Goal: Task Accomplishment & Management: Manage account settings

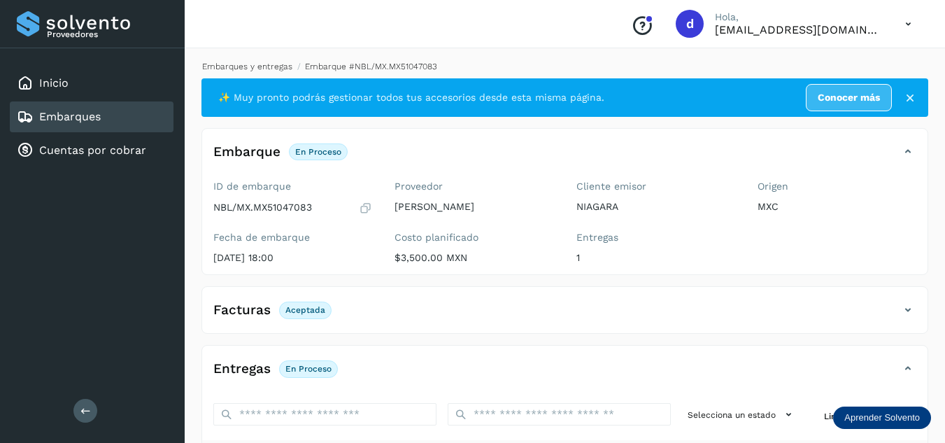
click at [280, 69] on link "Embarques y entregas" at bounding box center [247, 67] width 90 height 10
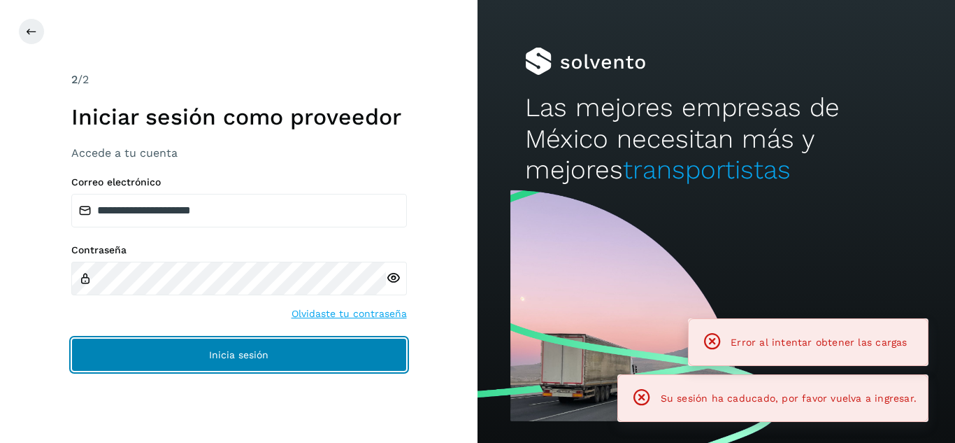
click at [380, 356] on button "Inicia sesión" at bounding box center [239, 355] width 336 height 34
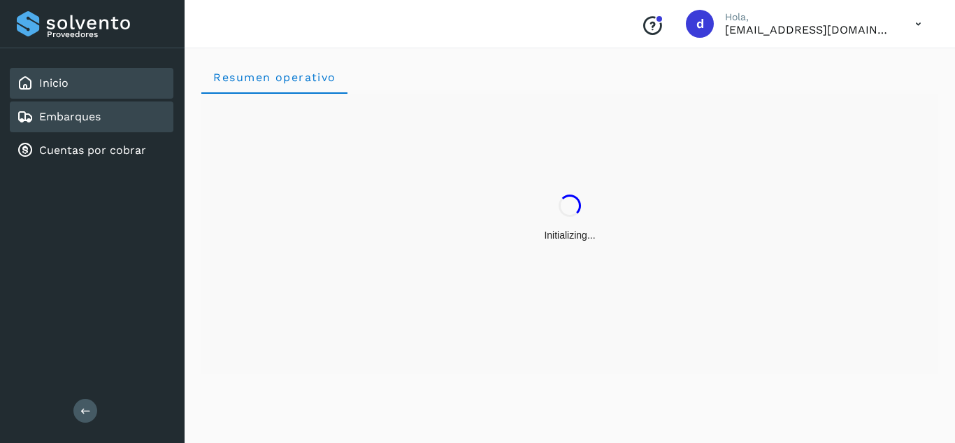
click at [143, 112] on div "Embarques" at bounding box center [92, 116] width 164 height 31
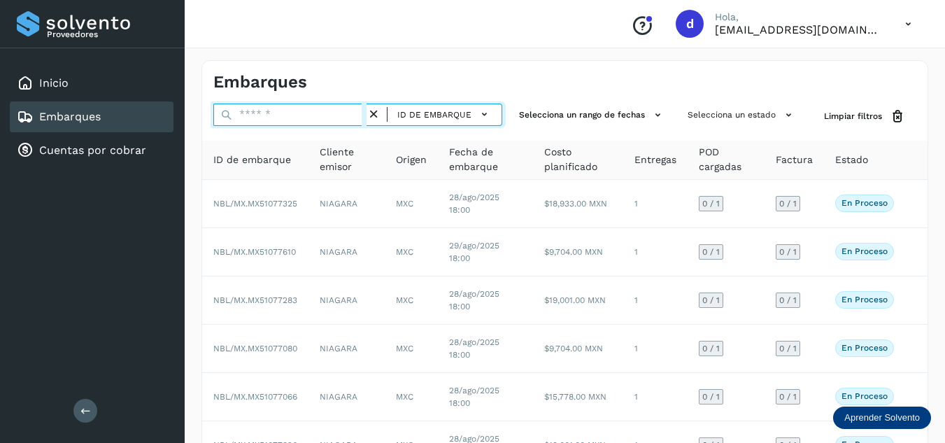
click at [308, 122] on input "text" at bounding box center [289, 114] width 153 height 22
paste input "**********"
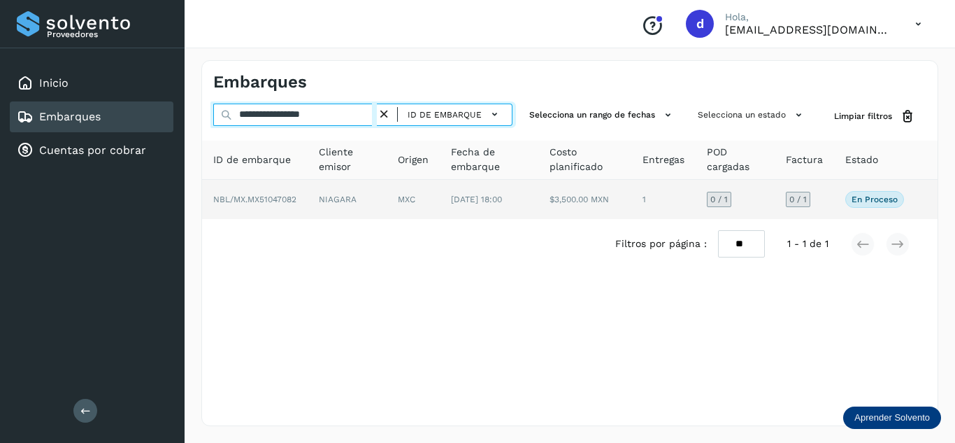
type input "**********"
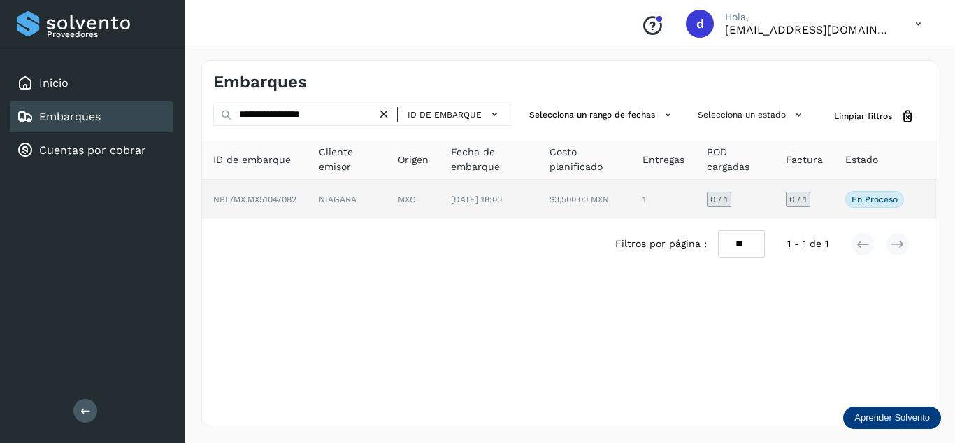
click at [278, 195] on span "NBL/MX.MX51047082" at bounding box center [254, 199] width 83 height 10
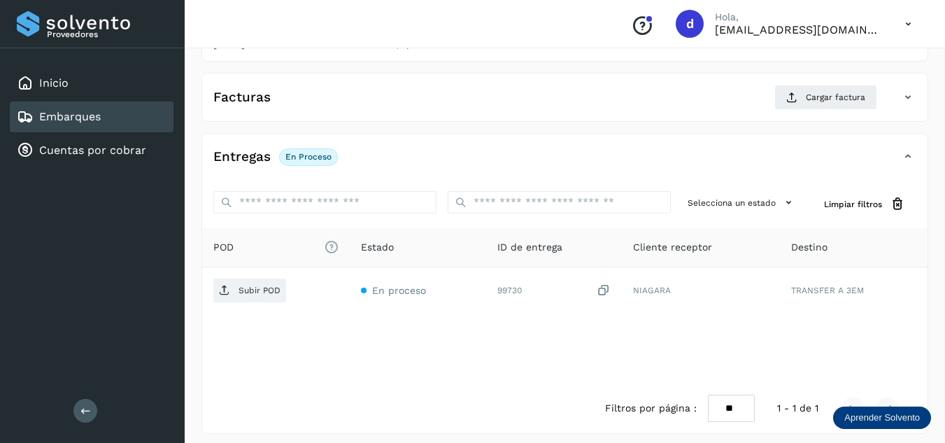
scroll to position [221, 0]
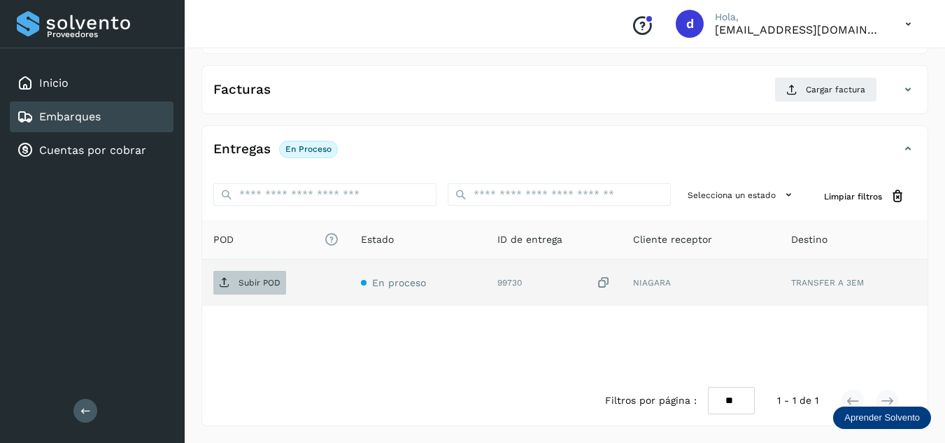
click at [239, 282] on p "Subir POD" at bounding box center [259, 283] width 42 height 10
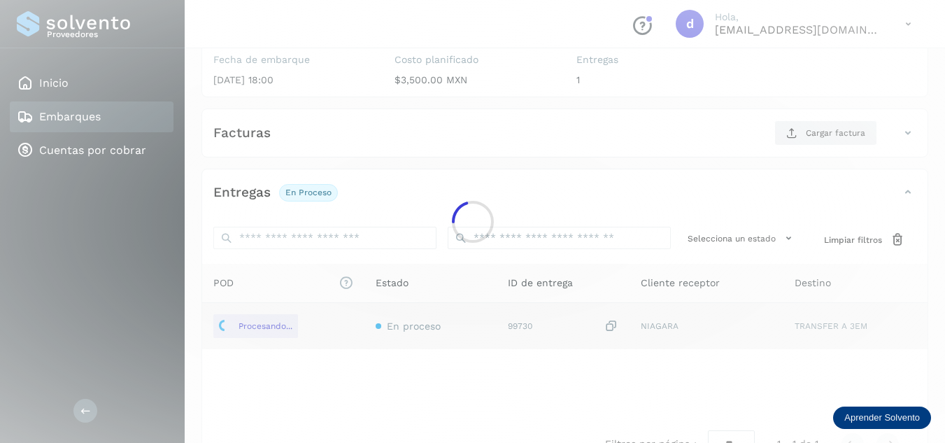
scroll to position [169, 0]
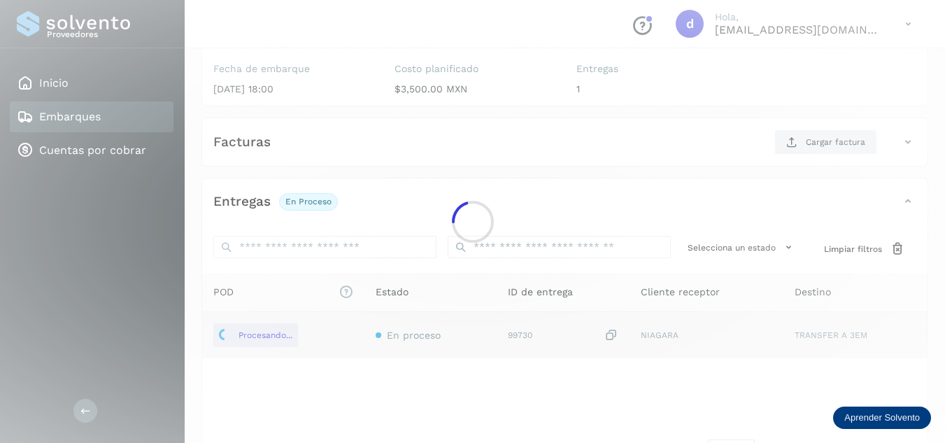
click at [850, 121] on div at bounding box center [472, 221] width 945 height 443
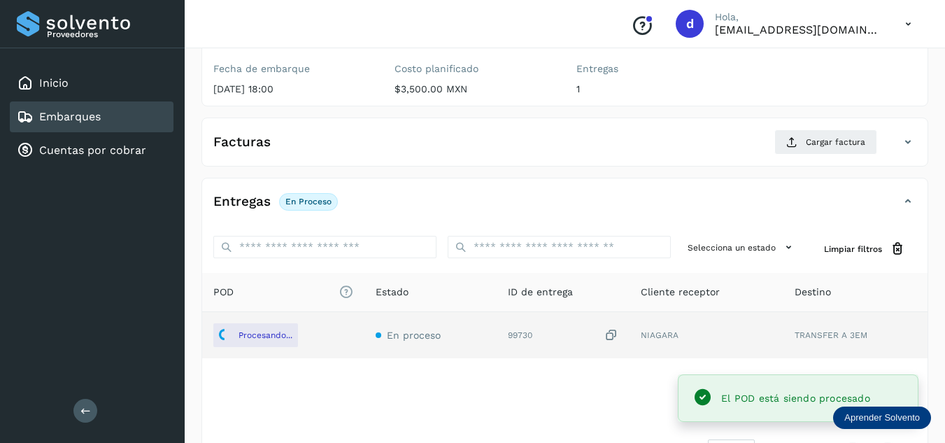
click at [850, 121] on div "Facturas Cargar factura Aún no has subido ninguna factura" at bounding box center [564, 141] width 726 height 49
click at [838, 145] on span "Cargar factura" at bounding box center [834, 142] width 59 height 13
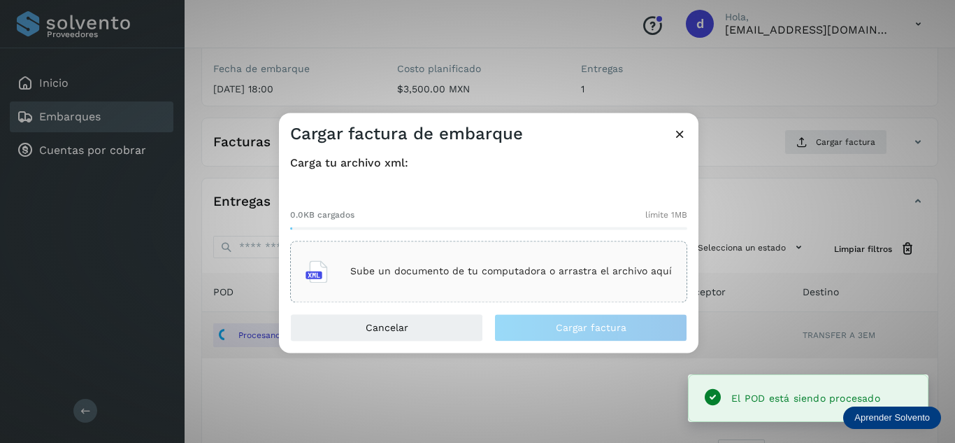
click at [556, 259] on div "Sube un documento de tu computadora o arrastra el archivo aquí" at bounding box center [489, 271] width 366 height 38
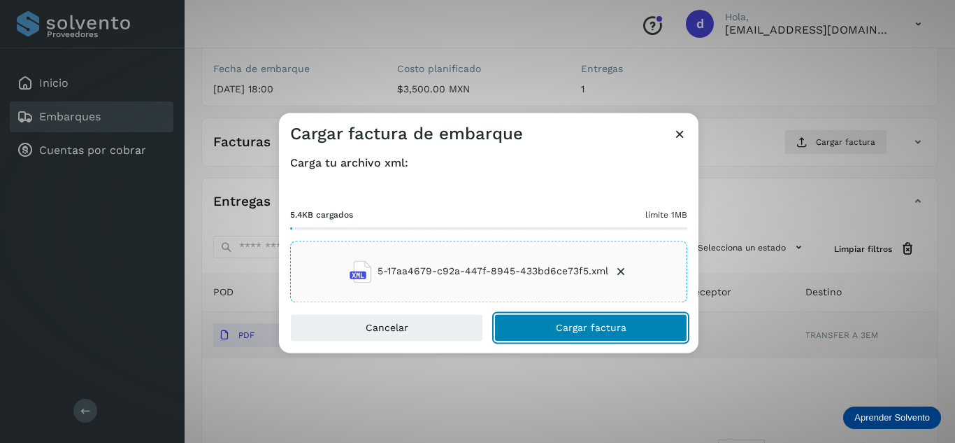
click at [554, 320] on button "Cargar factura" at bounding box center [590, 327] width 193 height 28
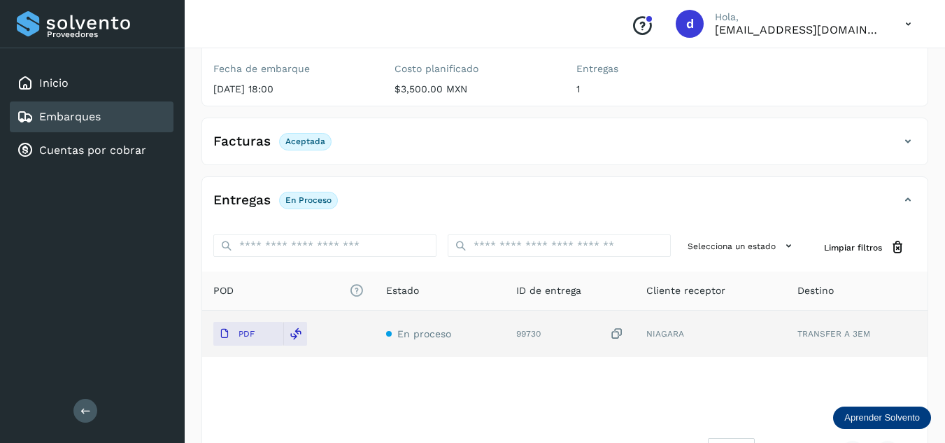
drag, startPoint x: 897, startPoint y: 286, endPoint x: 898, endPoint y: 201, distance: 85.3
click at [891, 197] on div "Entregas En proceso Selecciona un estado Limpiar filtros POD El tamaño máximo d…" at bounding box center [564, 332] width 725 height 288
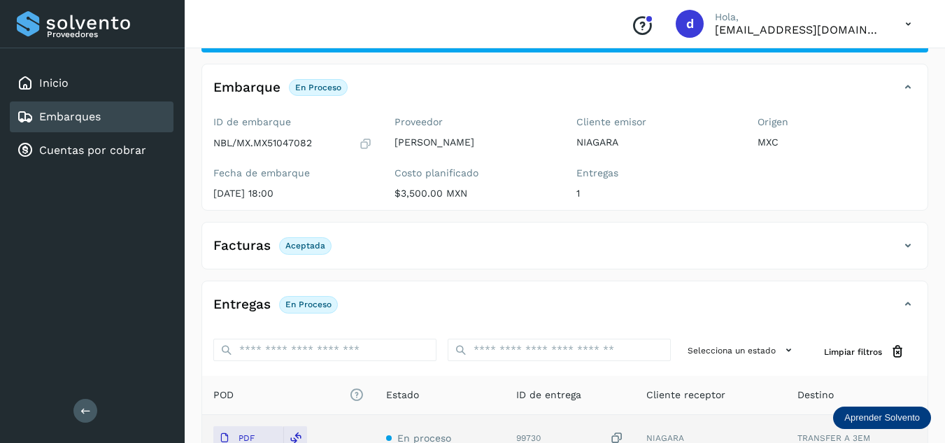
scroll to position [0, 0]
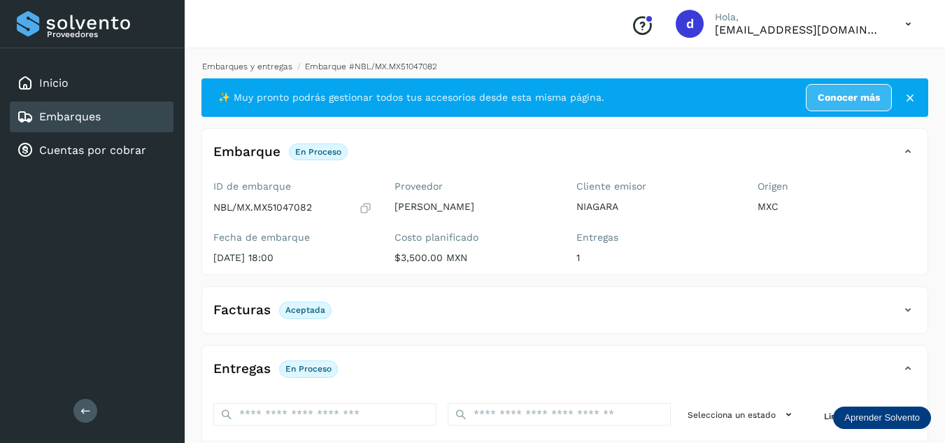
click at [267, 66] on link "Embarques y entregas" at bounding box center [247, 67] width 90 height 10
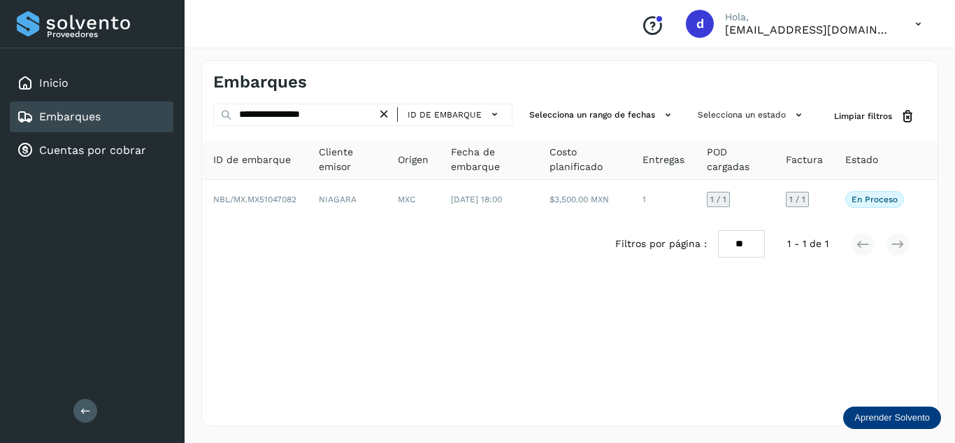
click at [382, 115] on icon at bounding box center [384, 114] width 15 height 15
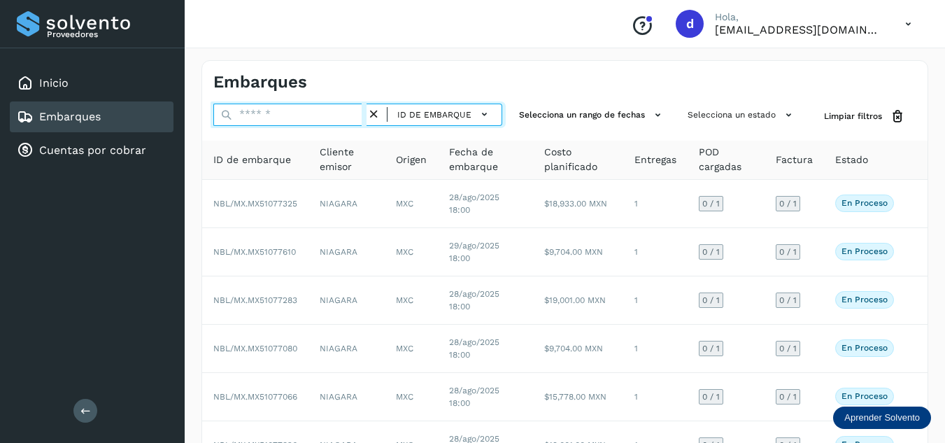
click at [361, 113] on input "text" at bounding box center [289, 114] width 153 height 22
paste input "**********"
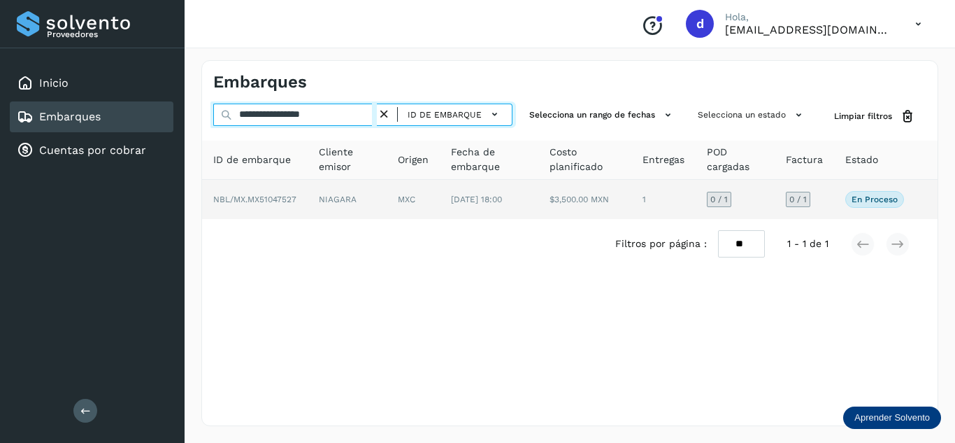
type input "**********"
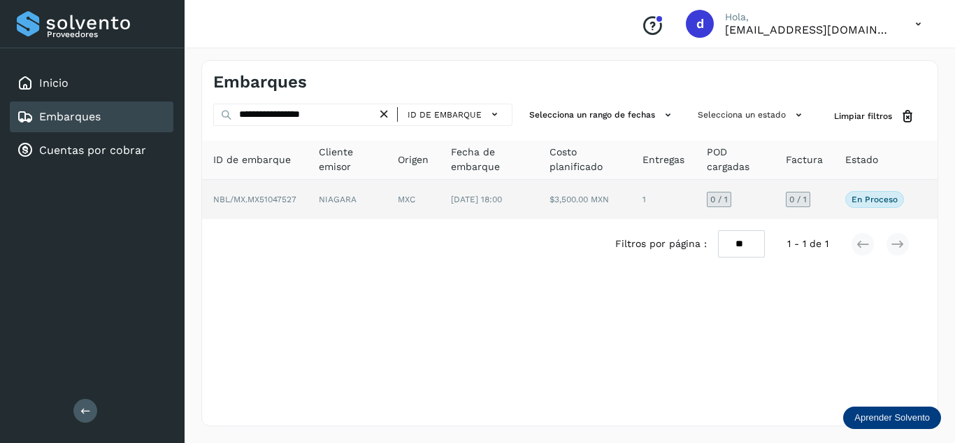
click at [286, 198] on span "NBL/MX.MX51047527" at bounding box center [254, 199] width 83 height 10
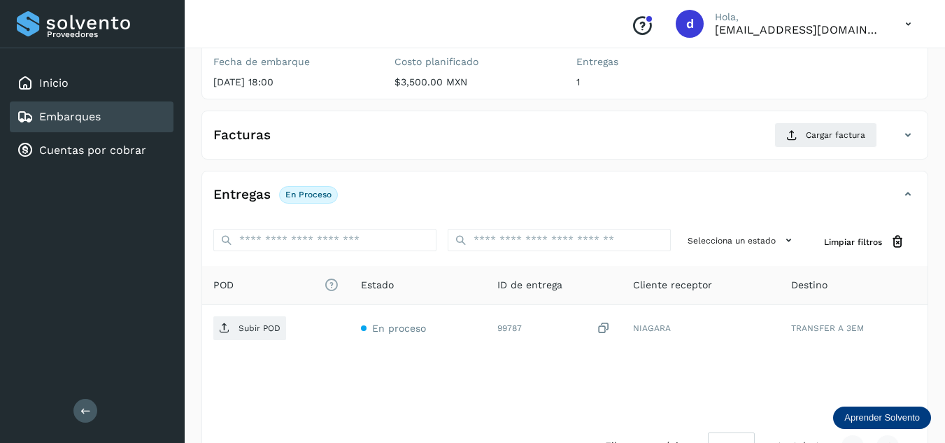
scroll to position [189, 0]
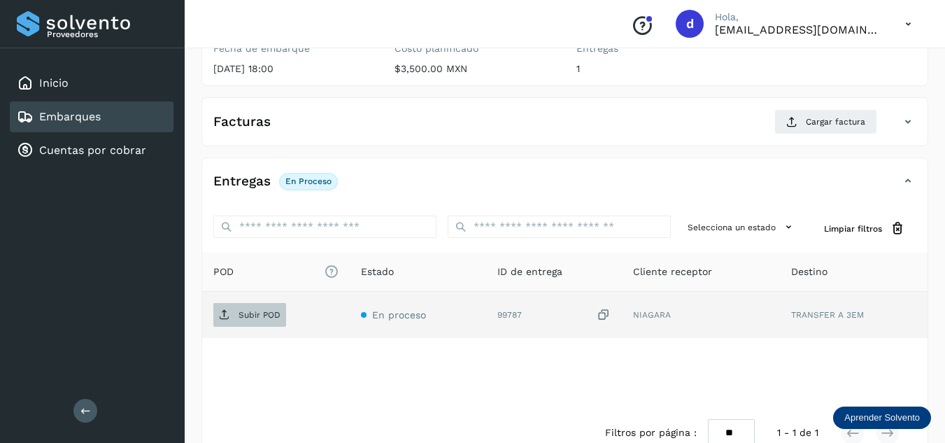
click at [256, 317] on p "Subir POD" at bounding box center [259, 315] width 42 height 10
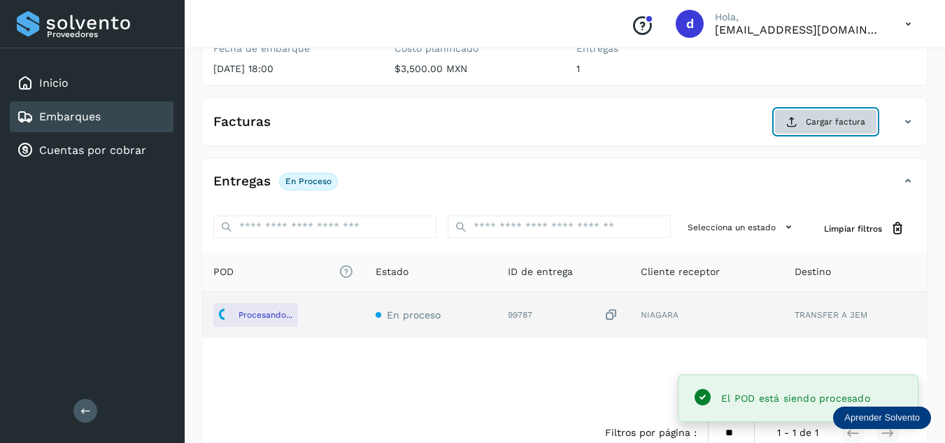
click at [805, 124] on button "Cargar factura" at bounding box center [825, 121] width 103 height 25
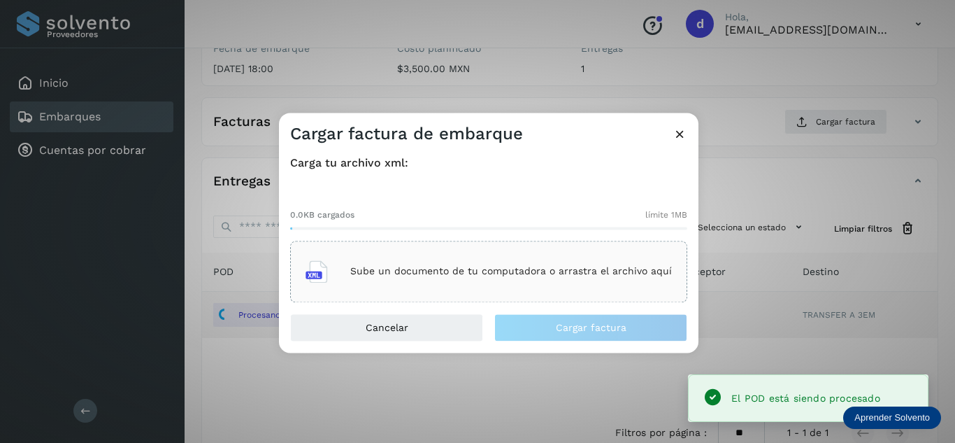
click at [595, 259] on div "Sube un documento de tu computadora o arrastra el archivo aquí" at bounding box center [489, 271] width 366 height 38
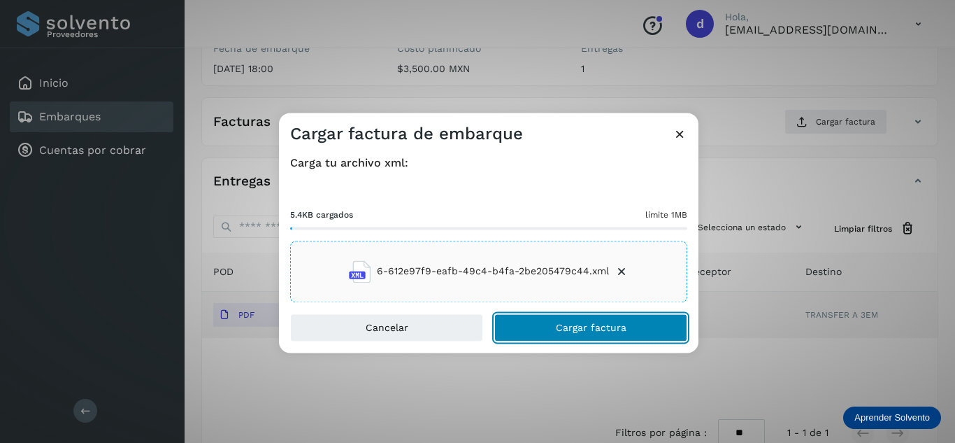
click at [547, 323] on button "Cargar factura" at bounding box center [590, 327] width 193 height 28
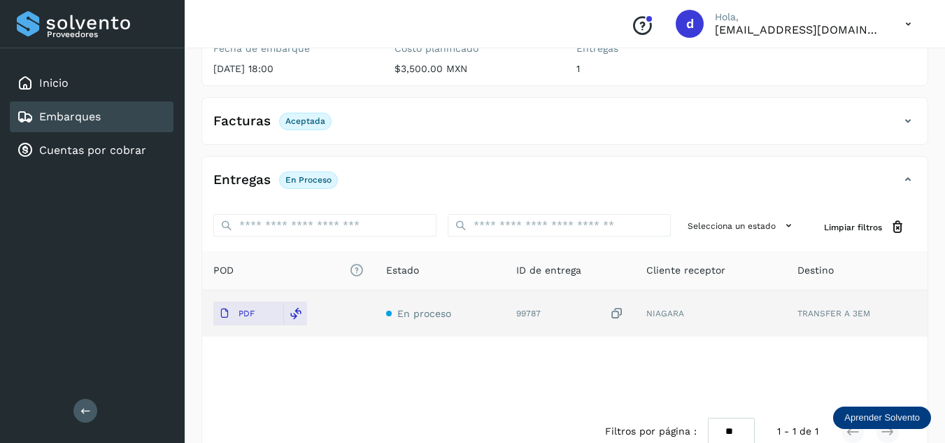
drag, startPoint x: 911, startPoint y: 287, endPoint x: 954, endPoint y: 168, distance: 127.2
click at [882, 159] on div "Entregas En proceso Selecciona un estado Limpiar filtros POD El tamaño máximo d…" at bounding box center [564, 306] width 726 height 301
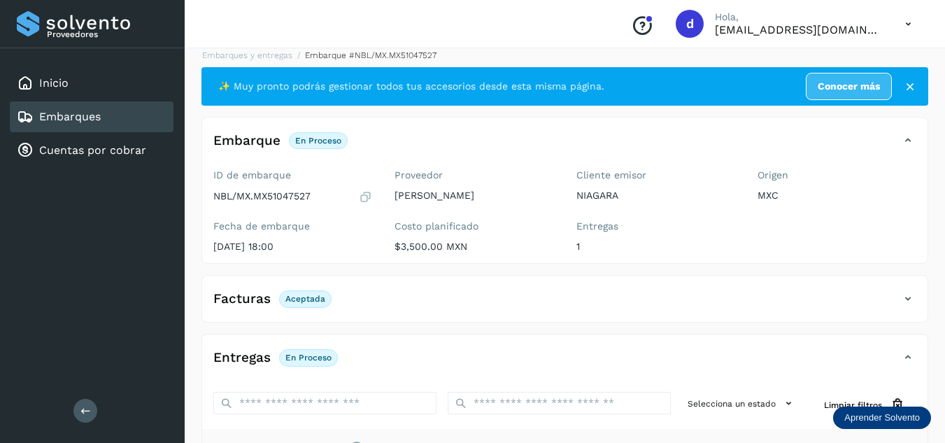
scroll to position [1, 0]
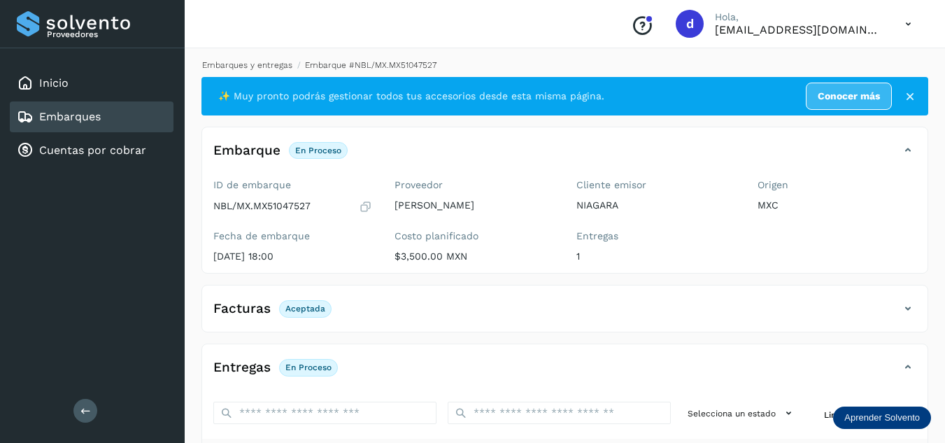
click at [285, 64] on link "Embarques y entregas" at bounding box center [247, 65] width 90 height 10
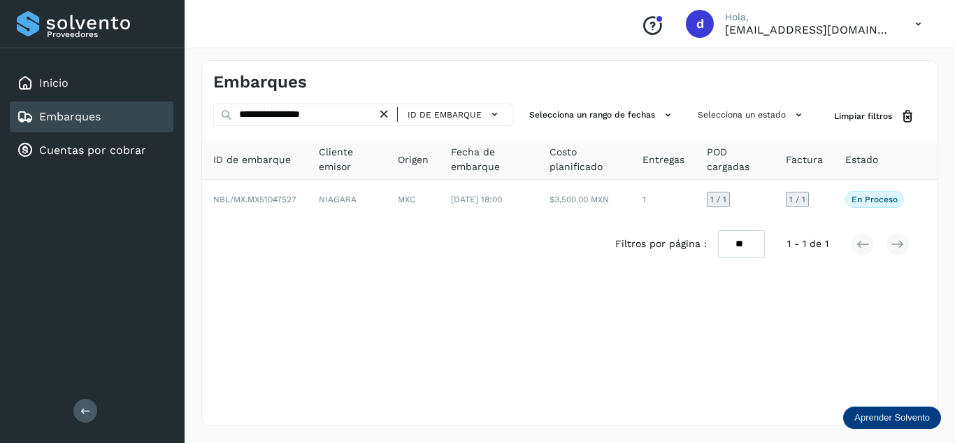
click at [387, 113] on icon at bounding box center [384, 114] width 15 height 15
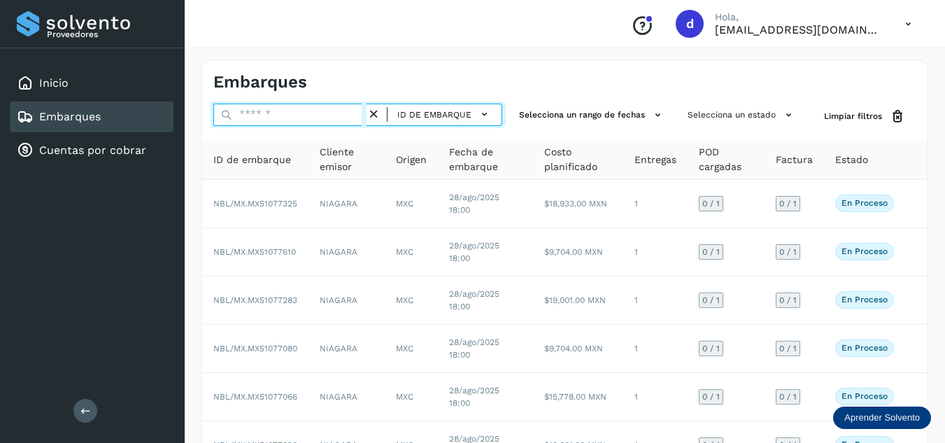
click at [343, 122] on input "text" at bounding box center [289, 114] width 153 height 22
paste input "**********"
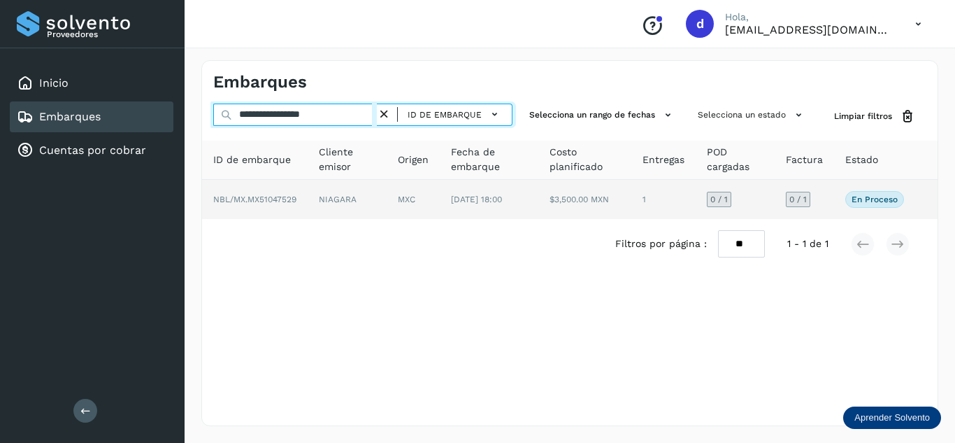
type input "**********"
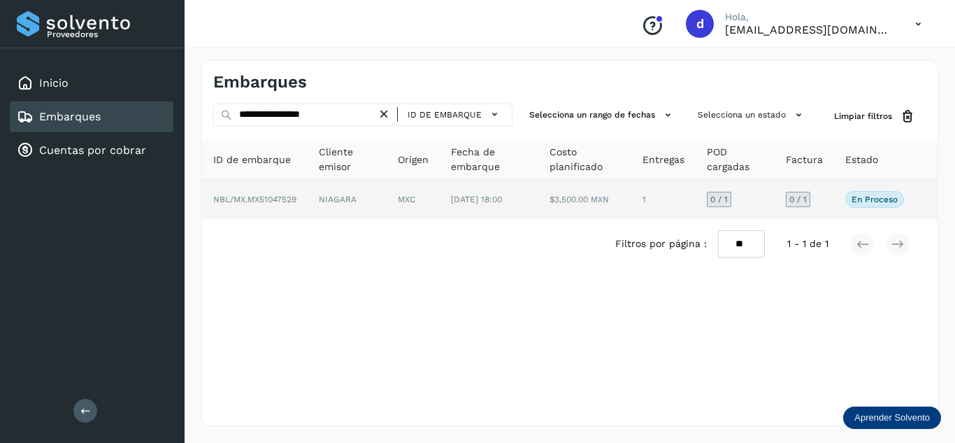
click at [291, 199] on span "NBL/MX.MX51047529" at bounding box center [254, 199] width 83 height 10
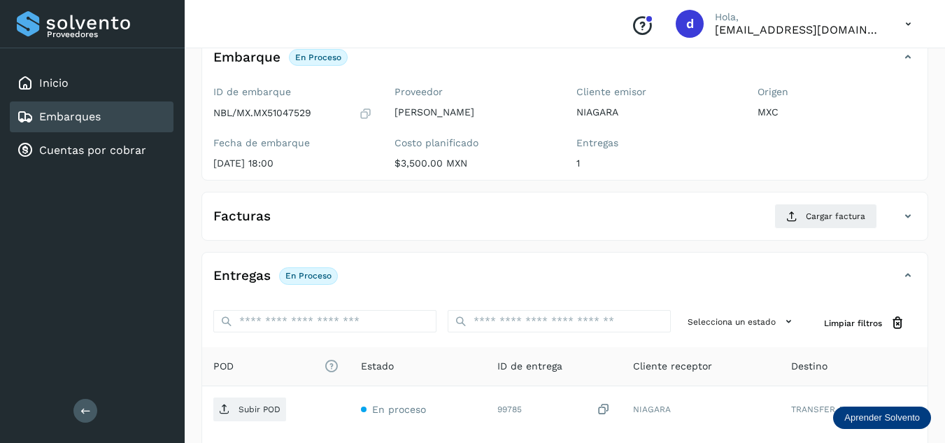
scroll to position [221, 0]
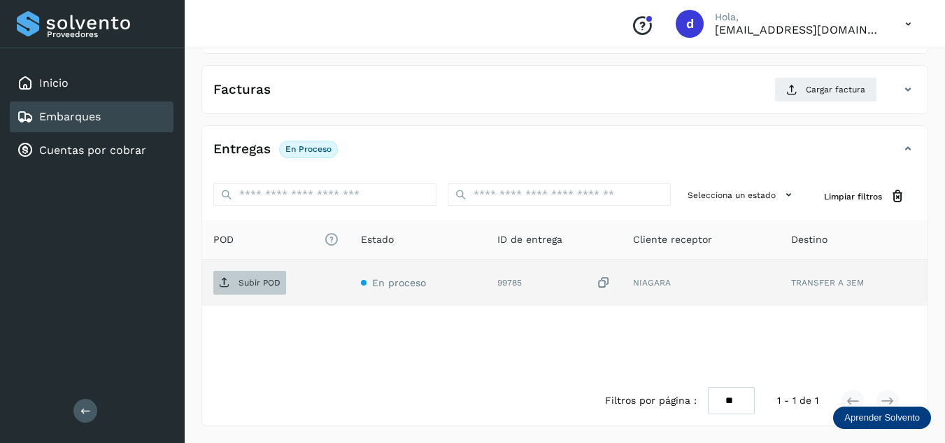
click at [275, 278] on p "Subir POD" at bounding box center [259, 283] width 42 height 10
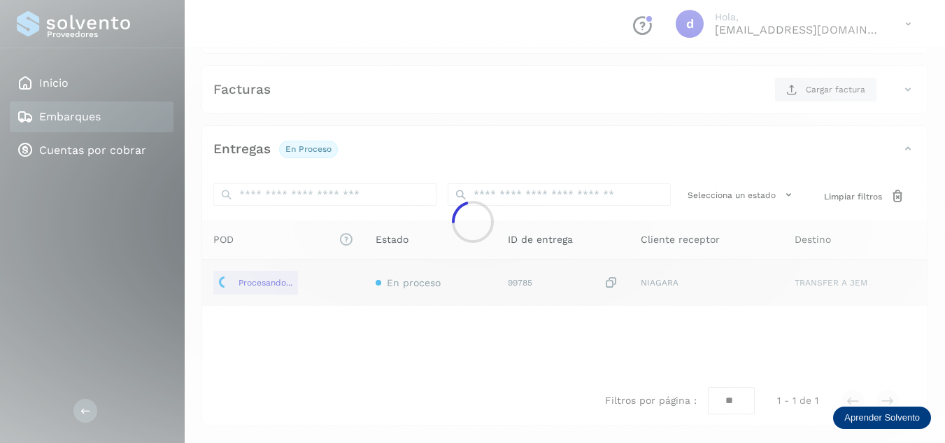
scroll to position [0, 0]
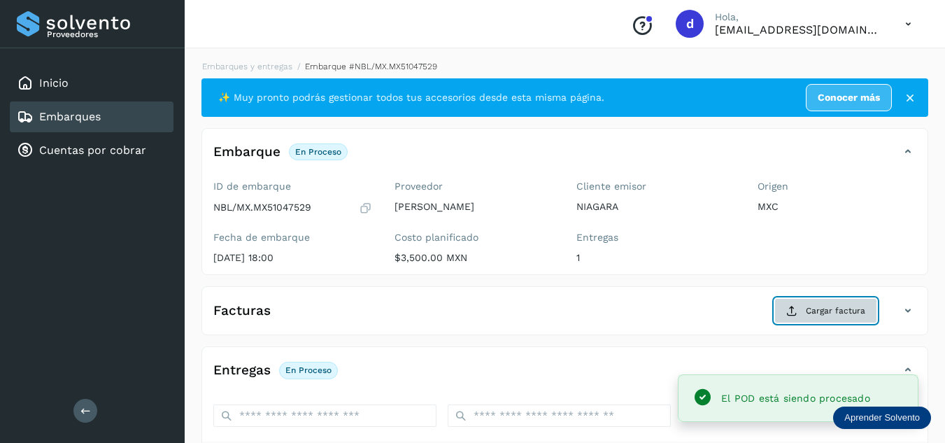
click at [803, 309] on button "Cargar factura" at bounding box center [825, 310] width 103 height 25
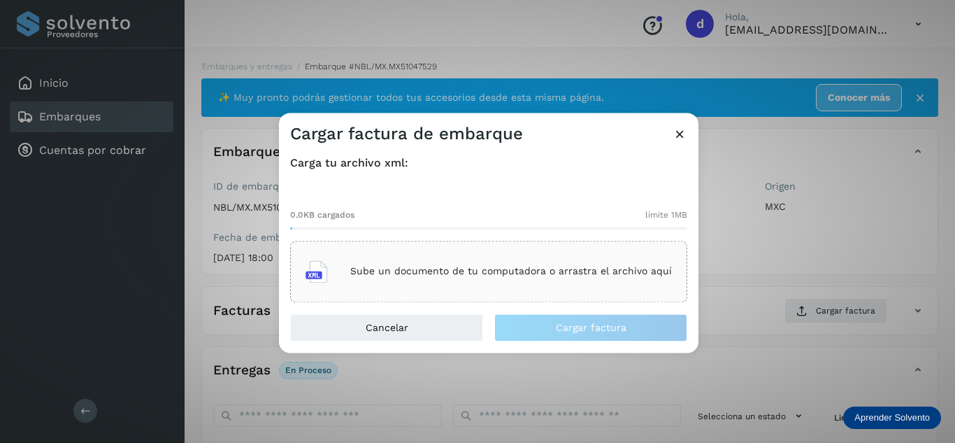
click at [537, 278] on div "Sube un documento de tu computadora o arrastra el archivo aquí" at bounding box center [489, 271] width 366 height 38
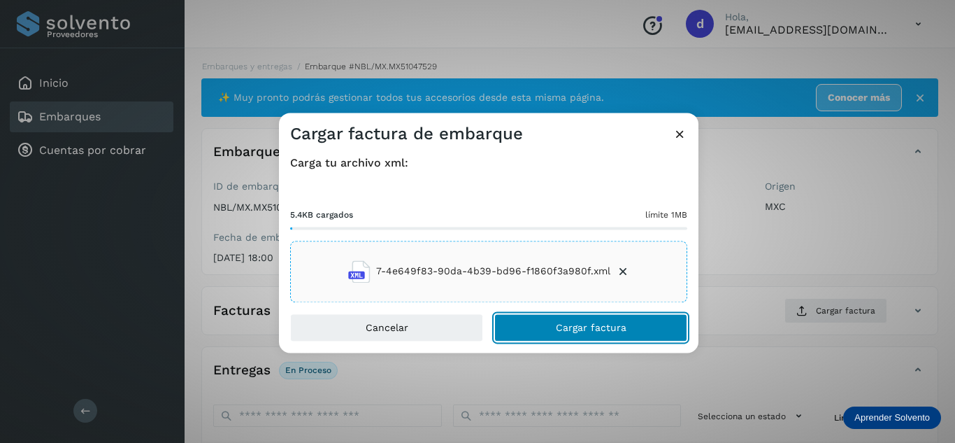
click at [553, 328] on button "Cargar factura" at bounding box center [590, 327] width 193 height 28
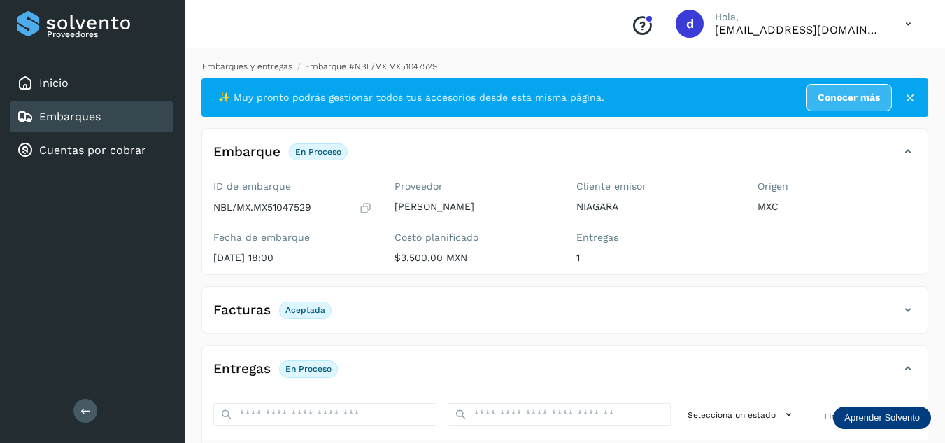
click at [280, 64] on link "Embarques y entregas" at bounding box center [247, 67] width 90 height 10
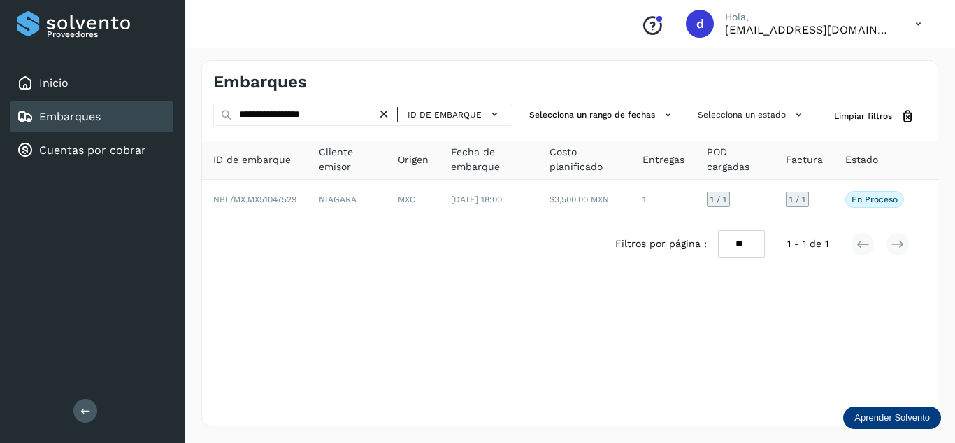
click at [388, 113] on icon at bounding box center [384, 114] width 15 height 15
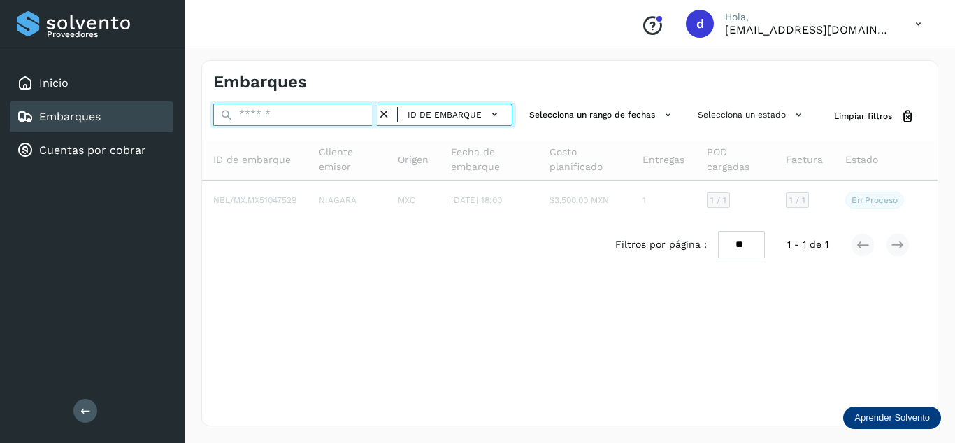
click at [351, 120] on input "text" at bounding box center [295, 114] width 164 height 22
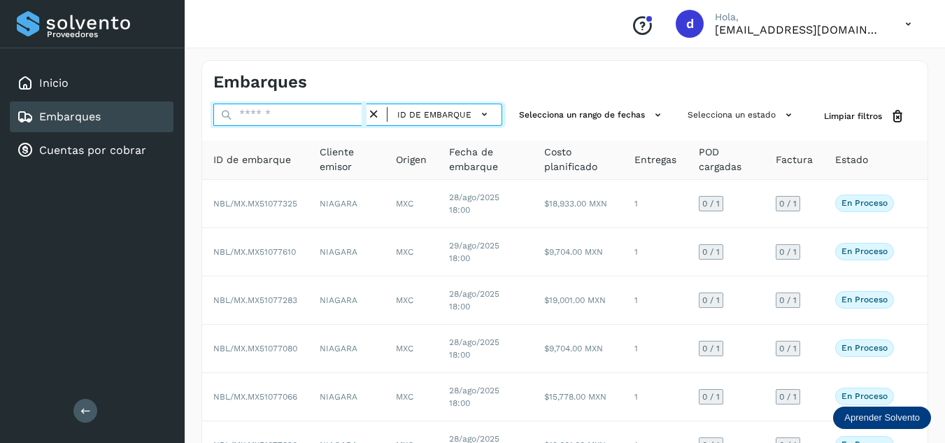
paste input "**********"
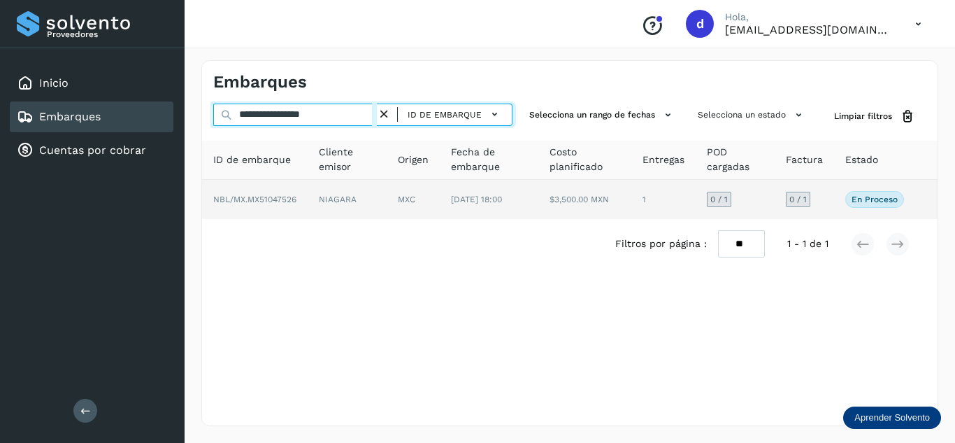
type input "**********"
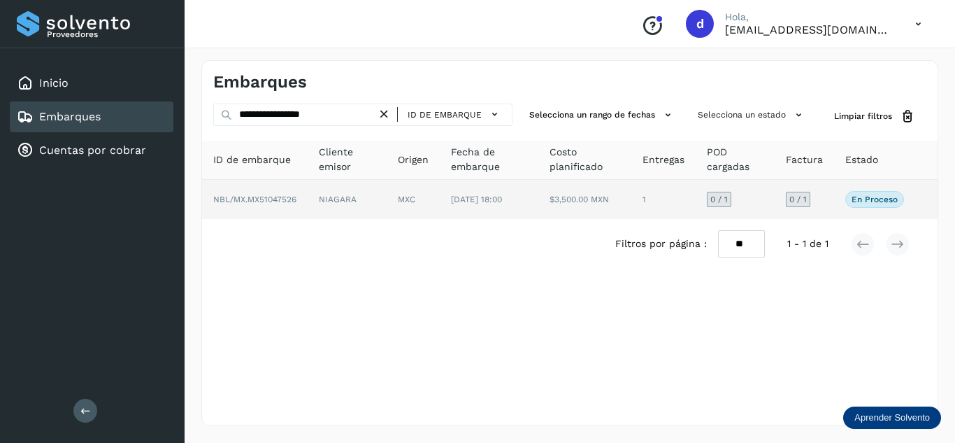
click at [231, 197] on span "NBL/MX.MX51047526" at bounding box center [254, 199] width 83 height 10
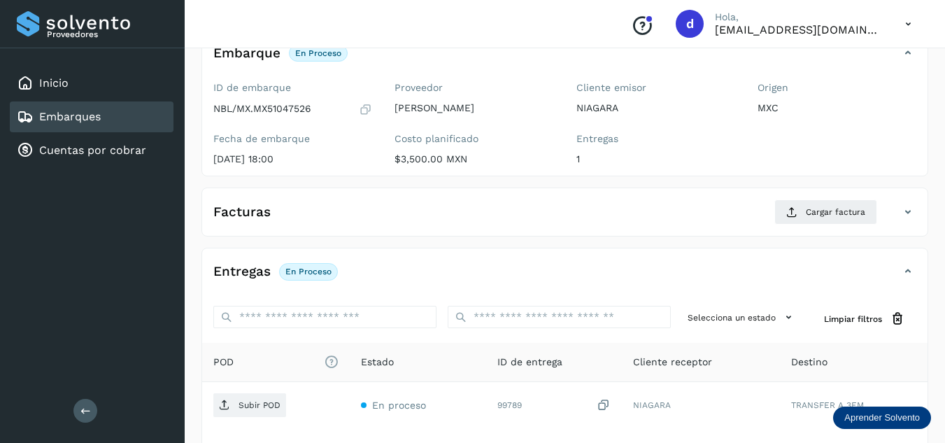
scroll to position [124, 0]
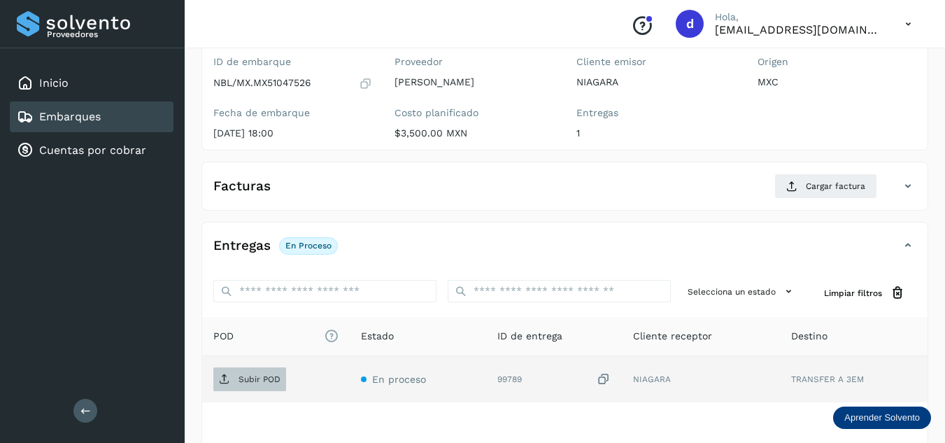
click at [283, 376] on span "Subir POD" at bounding box center [249, 379] width 73 height 22
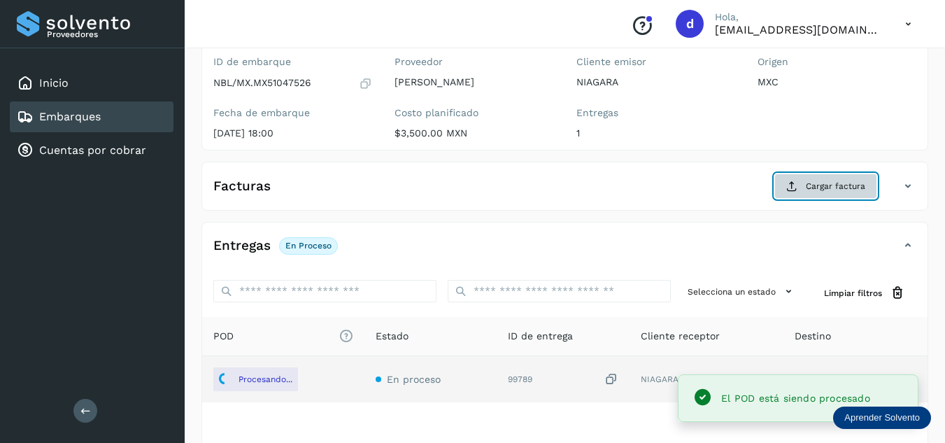
click at [803, 185] on button "Cargar factura" at bounding box center [825, 185] width 103 height 25
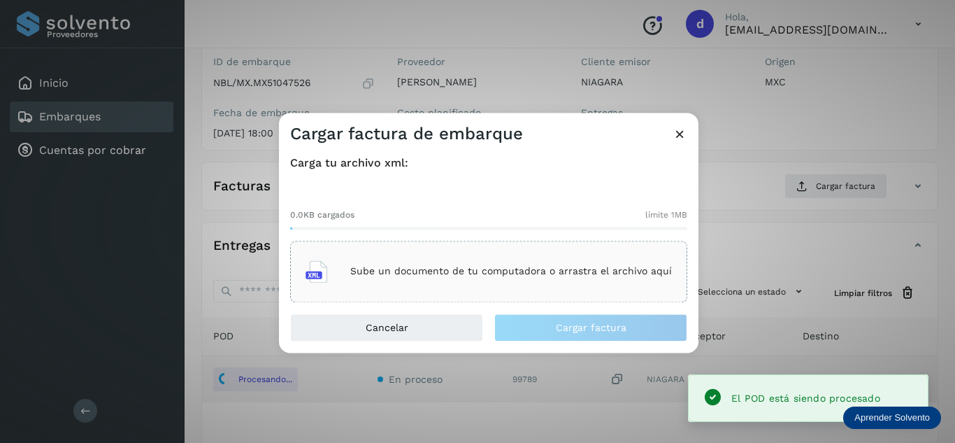
click at [562, 287] on div "Sube un documento de tu computadora o arrastra el archivo aquí" at bounding box center [489, 271] width 366 height 38
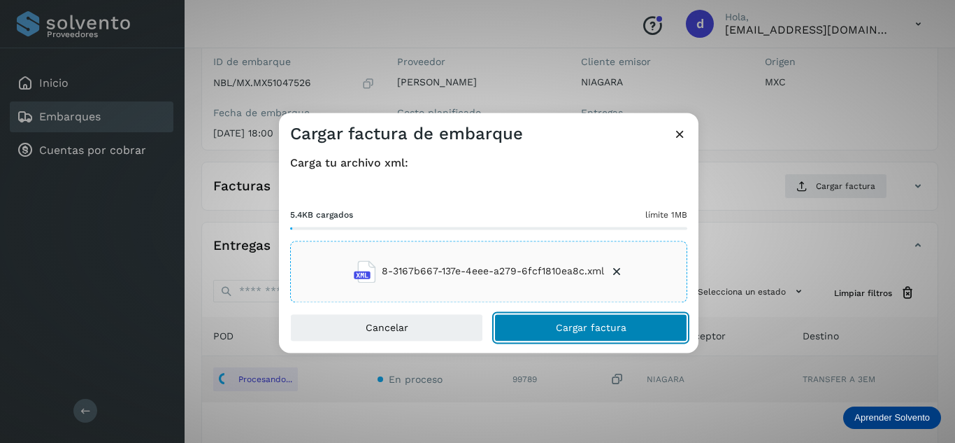
click at [554, 320] on button "Cargar factura" at bounding box center [590, 327] width 193 height 28
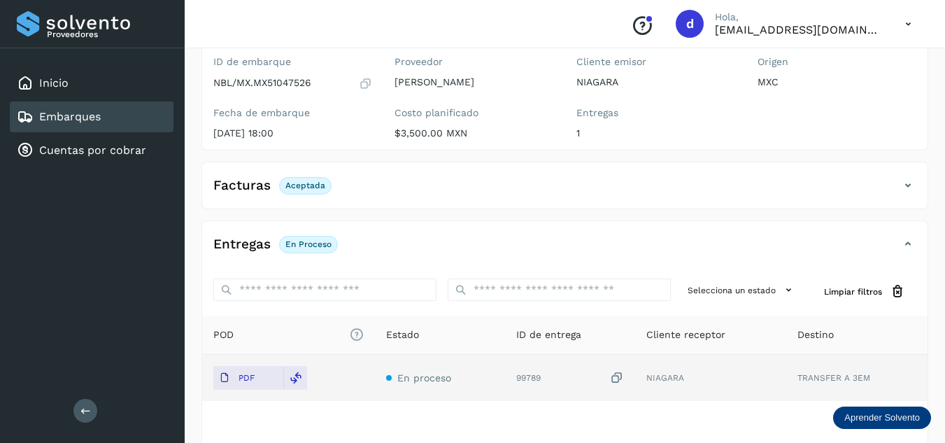
scroll to position [0, 0]
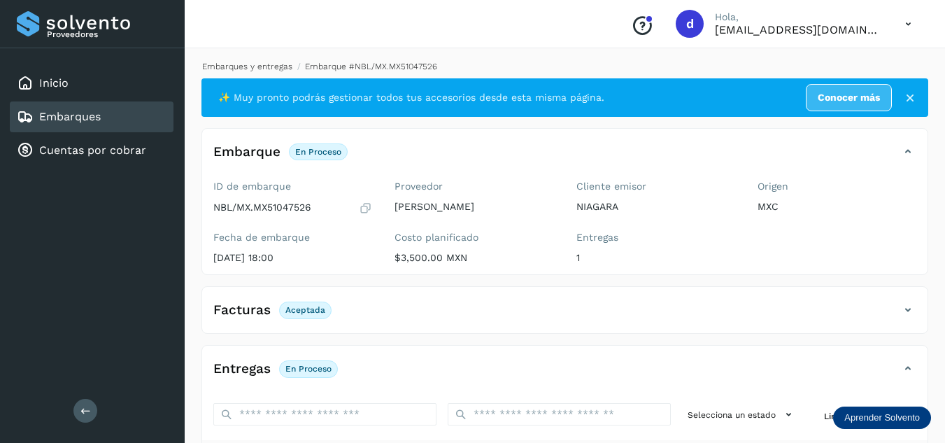
click at [264, 70] on link "Embarques y entregas" at bounding box center [247, 67] width 90 height 10
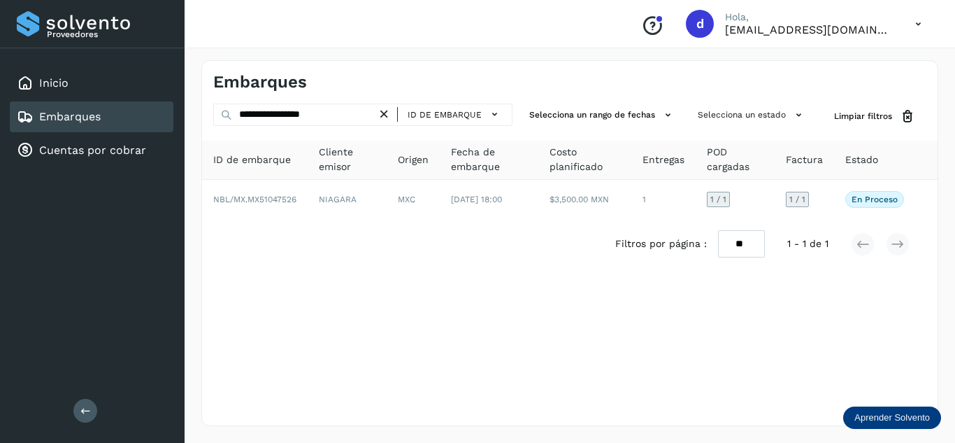
click at [389, 111] on icon at bounding box center [384, 114] width 15 height 15
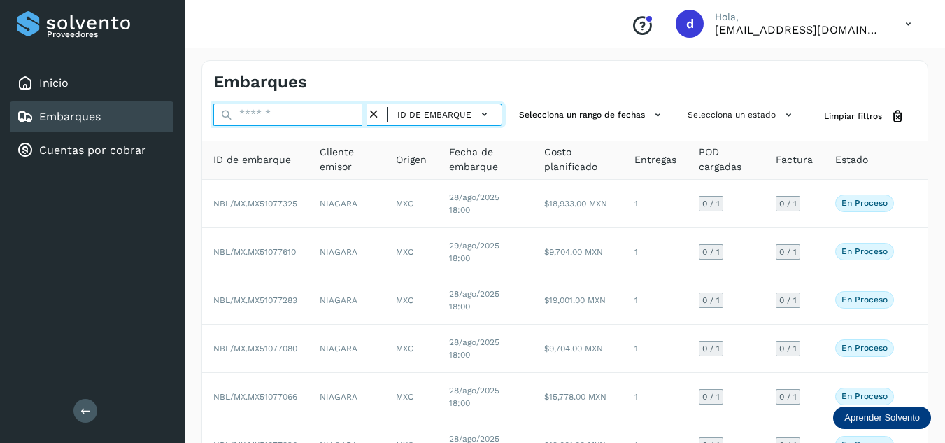
click at [362, 115] on input "text" at bounding box center [289, 114] width 153 height 22
paste input "**********"
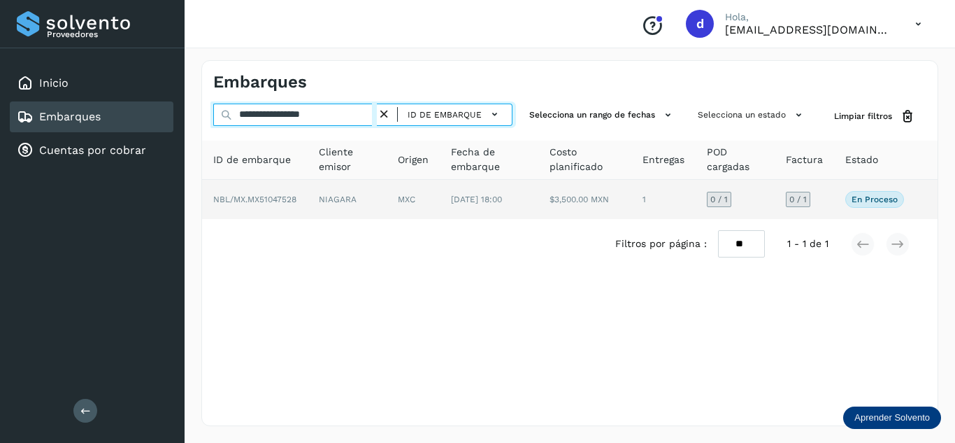
type input "**********"
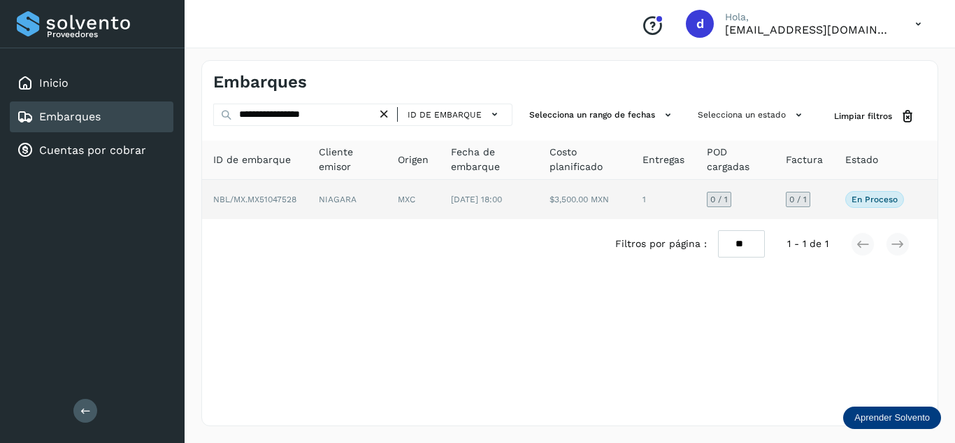
click at [293, 197] on span "NBL/MX.MX51047528" at bounding box center [254, 199] width 83 height 10
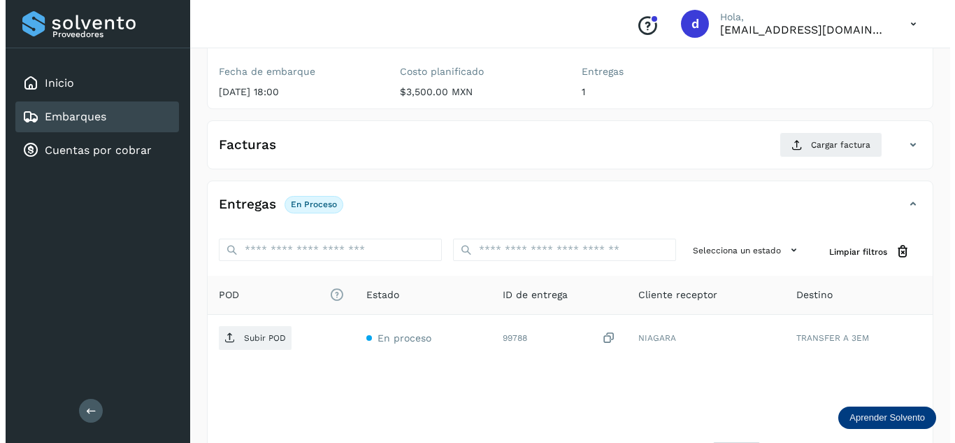
scroll to position [221, 0]
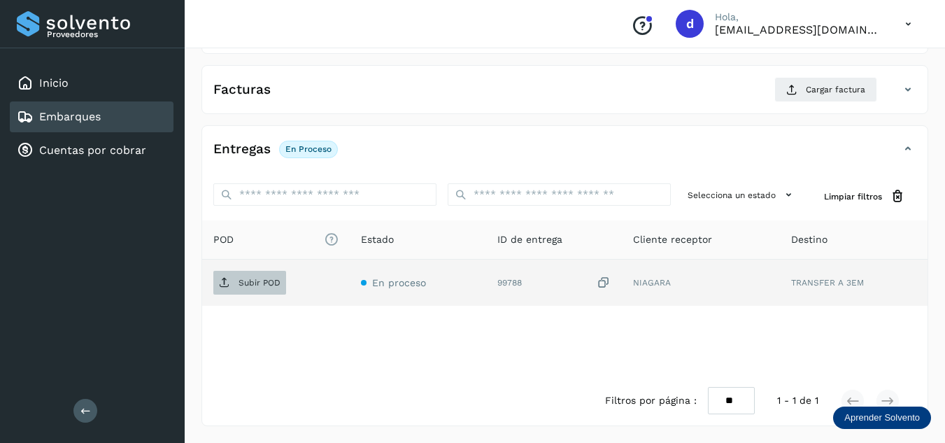
click at [234, 272] on span "Subir POD" at bounding box center [249, 282] width 73 height 22
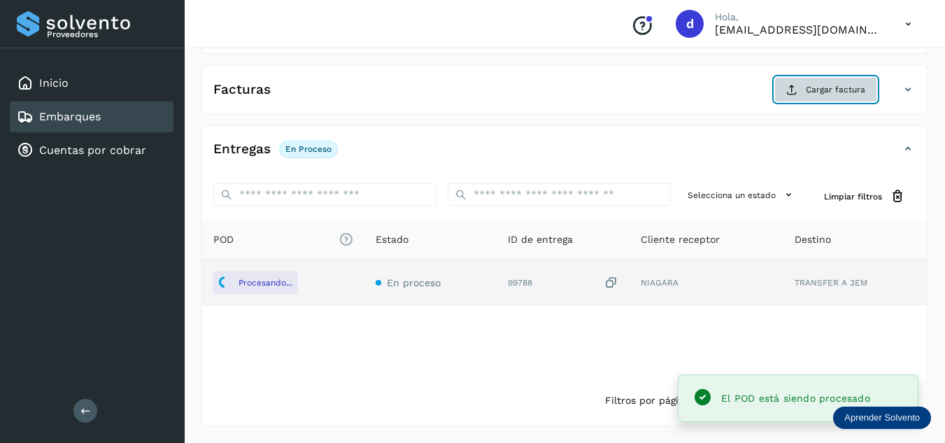
click at [831, 102] on button "Cargar factura" at bounding box center [825, 89] width 103 height 25
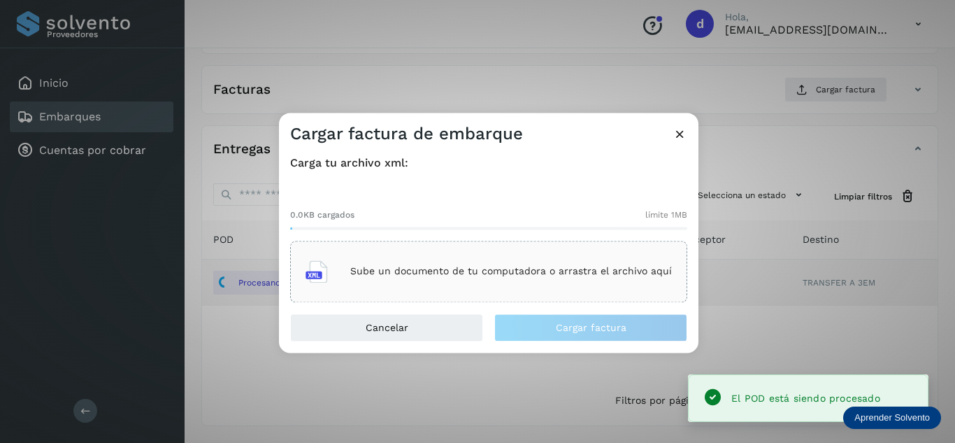
click at [596, 269] on p "Sube un documento de tu computadora o arrastra el archivo aquí" at bounding box center [511, 272] width 322 height 12
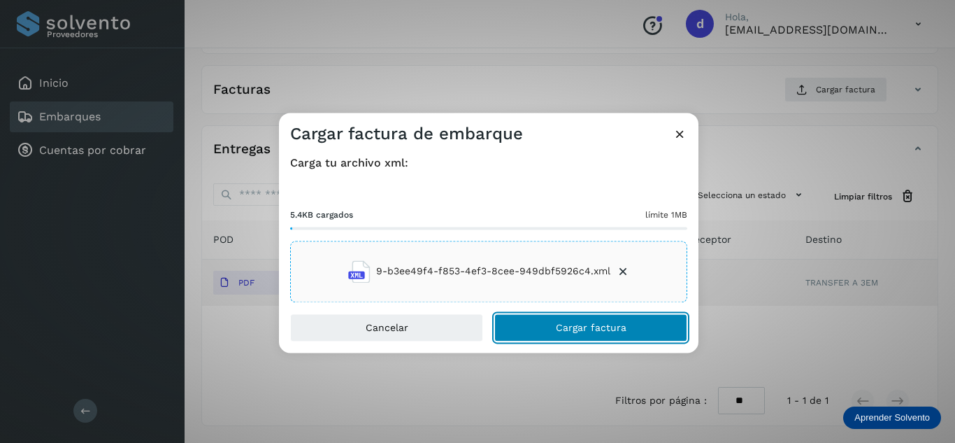
click at [608, 332] on span "Cargar factura" at bounding box center [591, 327] width 71 height 10
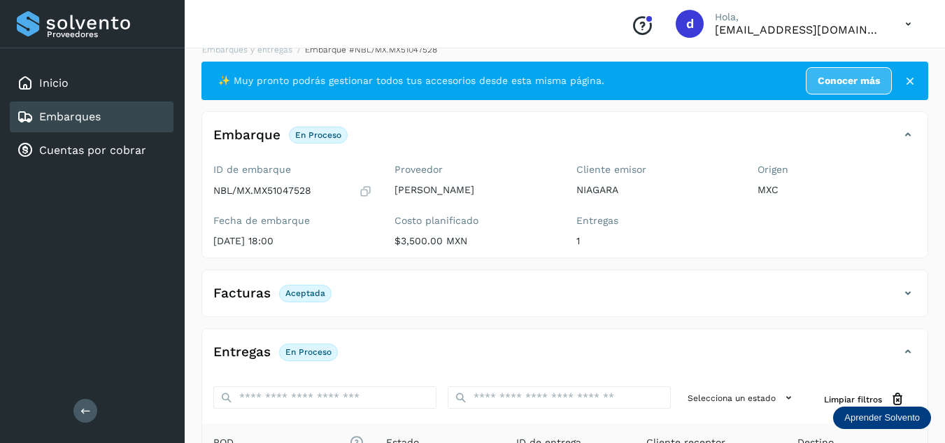
scroll to position [0, 0]
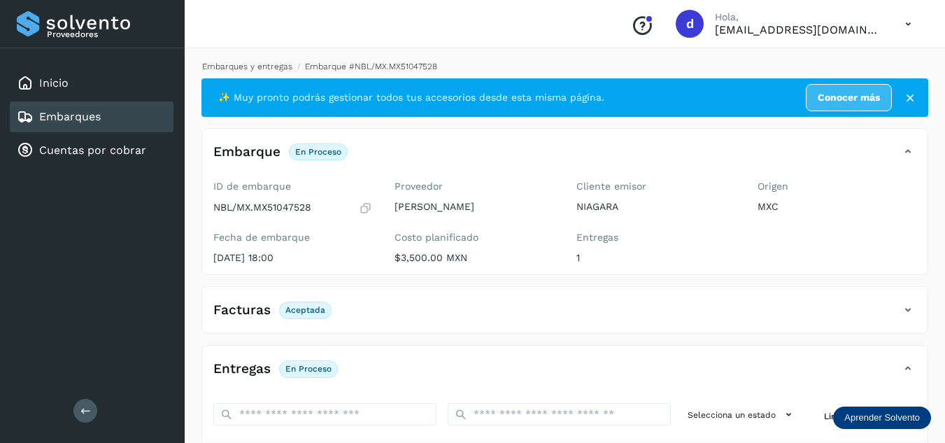
click at [231, 66] on link "Embarques y entregas" at bounding box center [247, 67] width 90 height 10
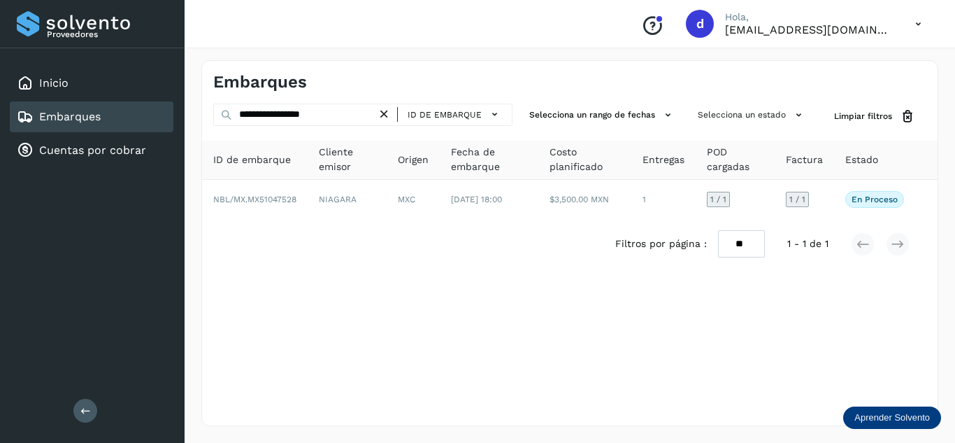
click at [387, 115] on icon at bounding box center [384, 114] width 15 height 15
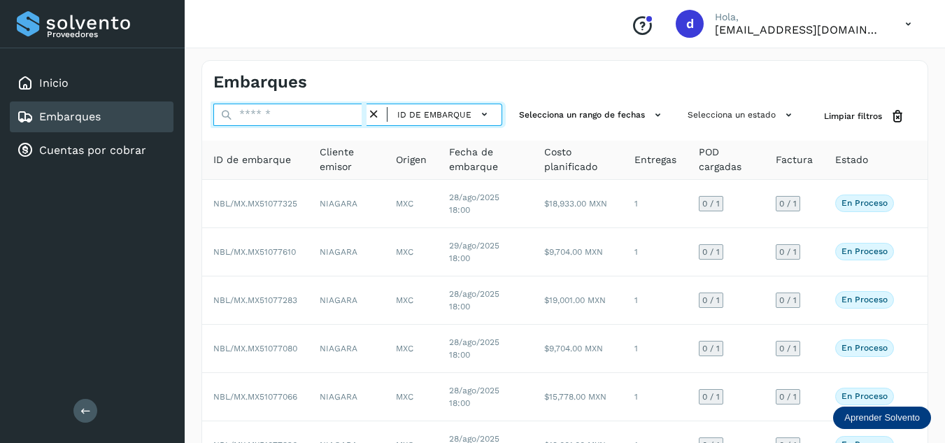
click at [337, 120] on input "text" at bounding box center [289, 114] width 153 height 22
paste input "**********"
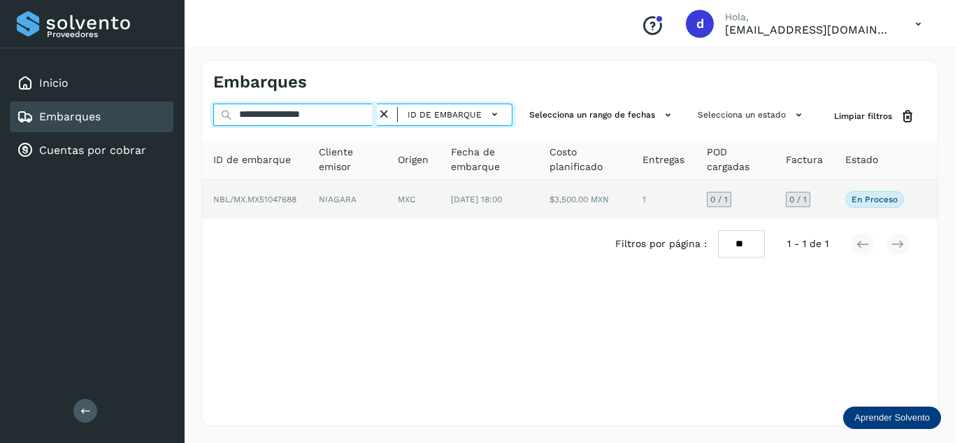
type input "**********"
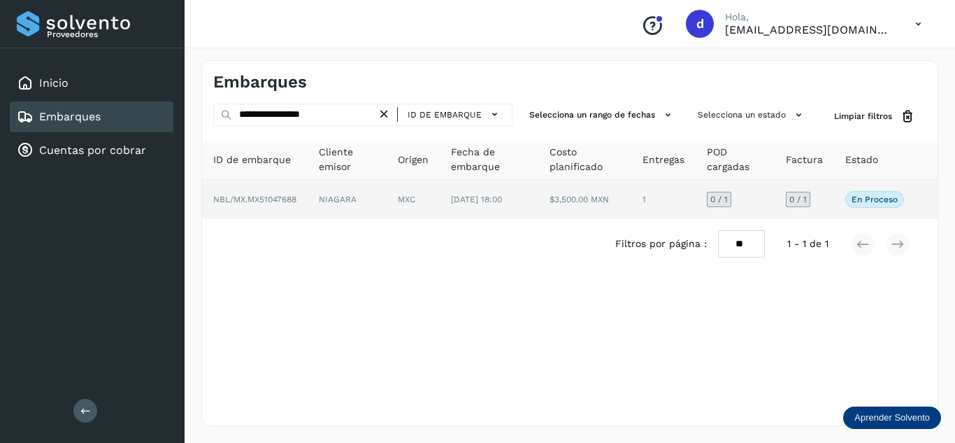
click at [268, 202] on span "NBL/MX.MX51047688" at bounding box center [254, 199] width 83 height 10
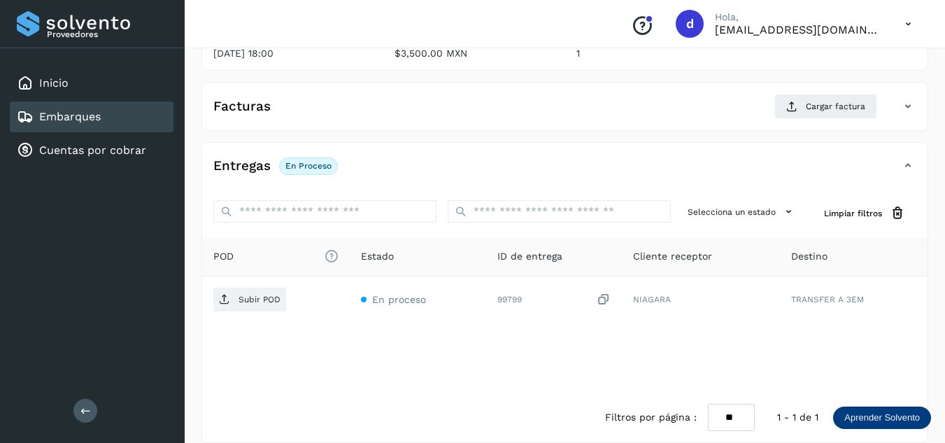
scroll to position [221, 0]
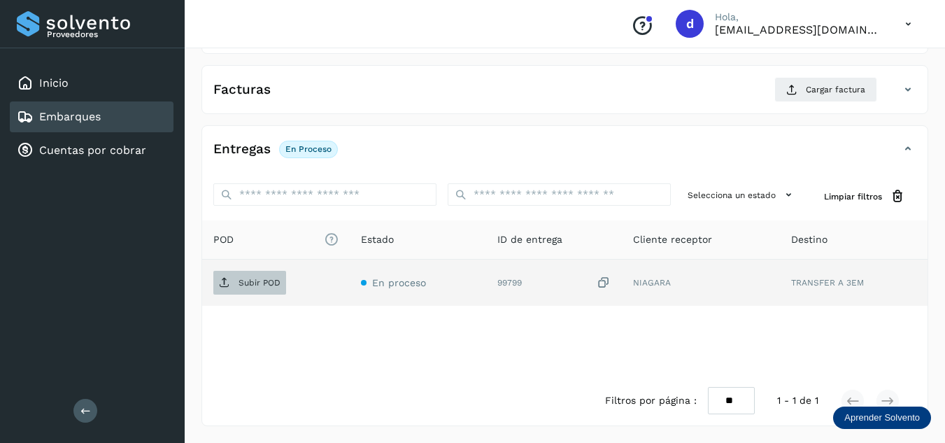
click at [276, 285] on p "Subir POD" at bounding box center [259, 283] width 42 height 10
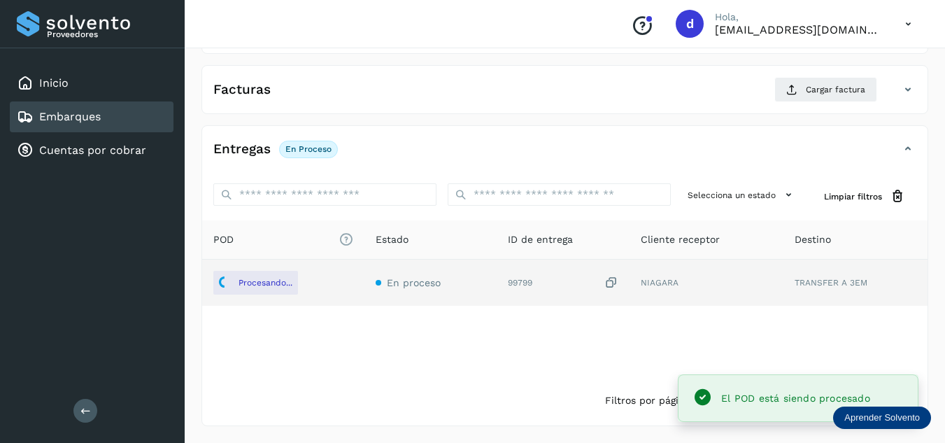
scroll to position [0, 0]
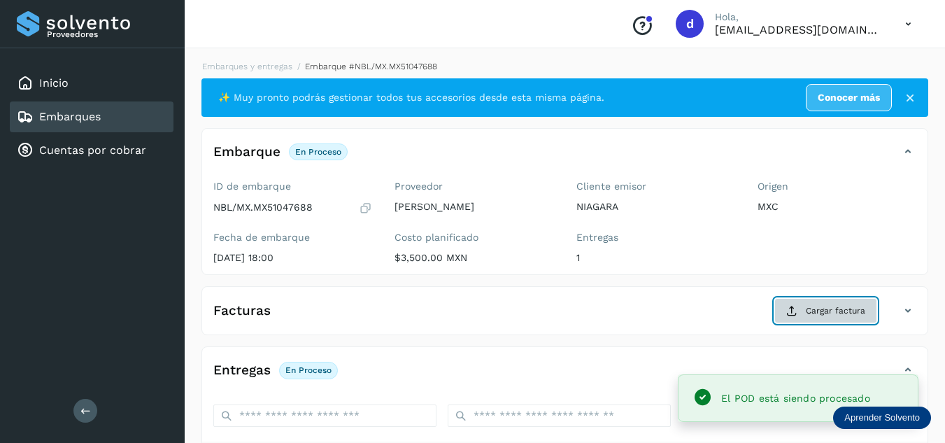
click at [825, 319] on button "Cargar factura" at bounding box center [825, 310] width 103 height 25
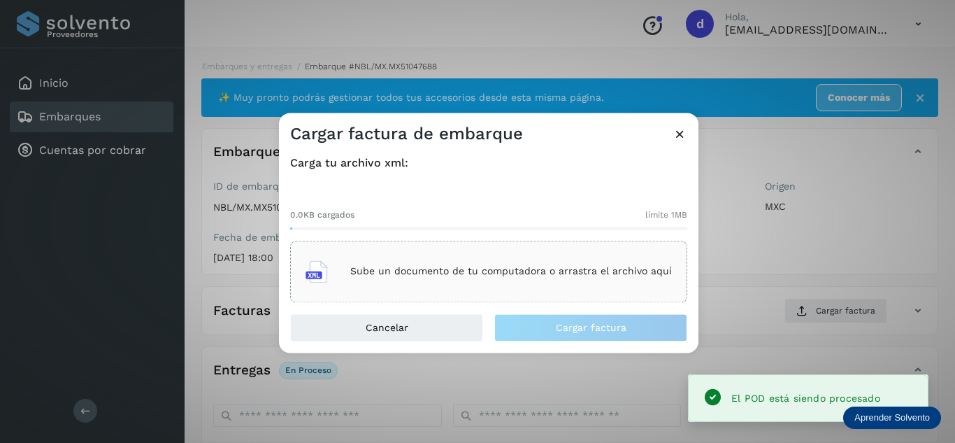
click at [517, 259] on div "Sube un documento de tu computadora o arrastra el archivo aquí" at bounding box center [489, 271] width 366 height 38
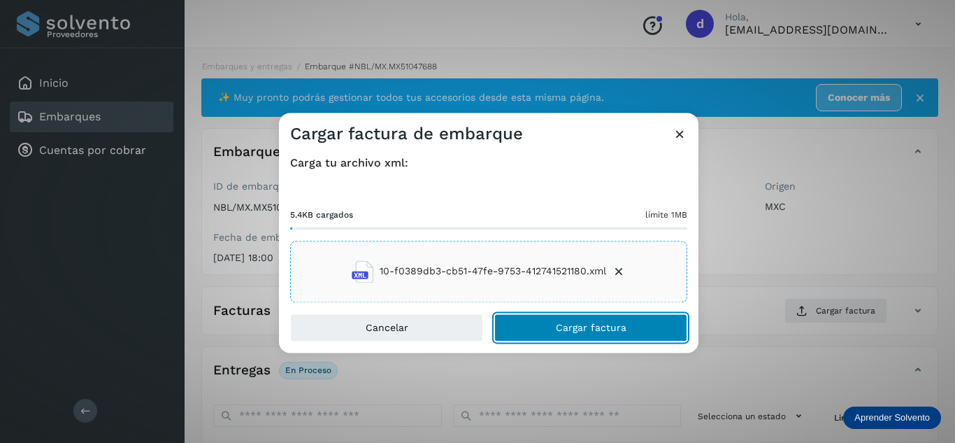
click at [543, 321] on button "Cargar factura" at bounding box center [590, 327] width 193 height 28
